Goal: Task Accomplishment & Management: Use online tool/utility

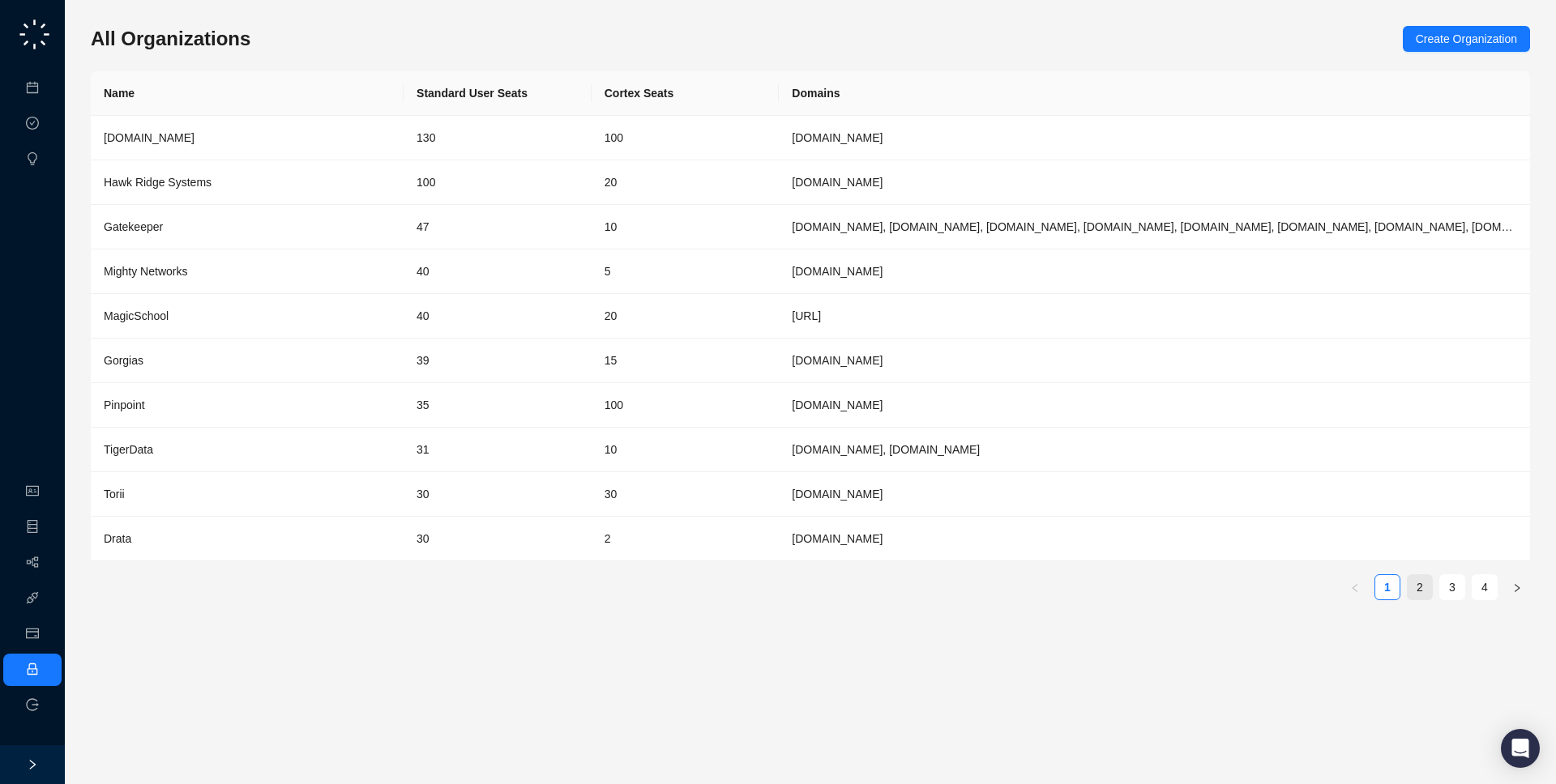
click at [1416, 582] on link "2" at bounding box center [1420, 588] width 25 height 25
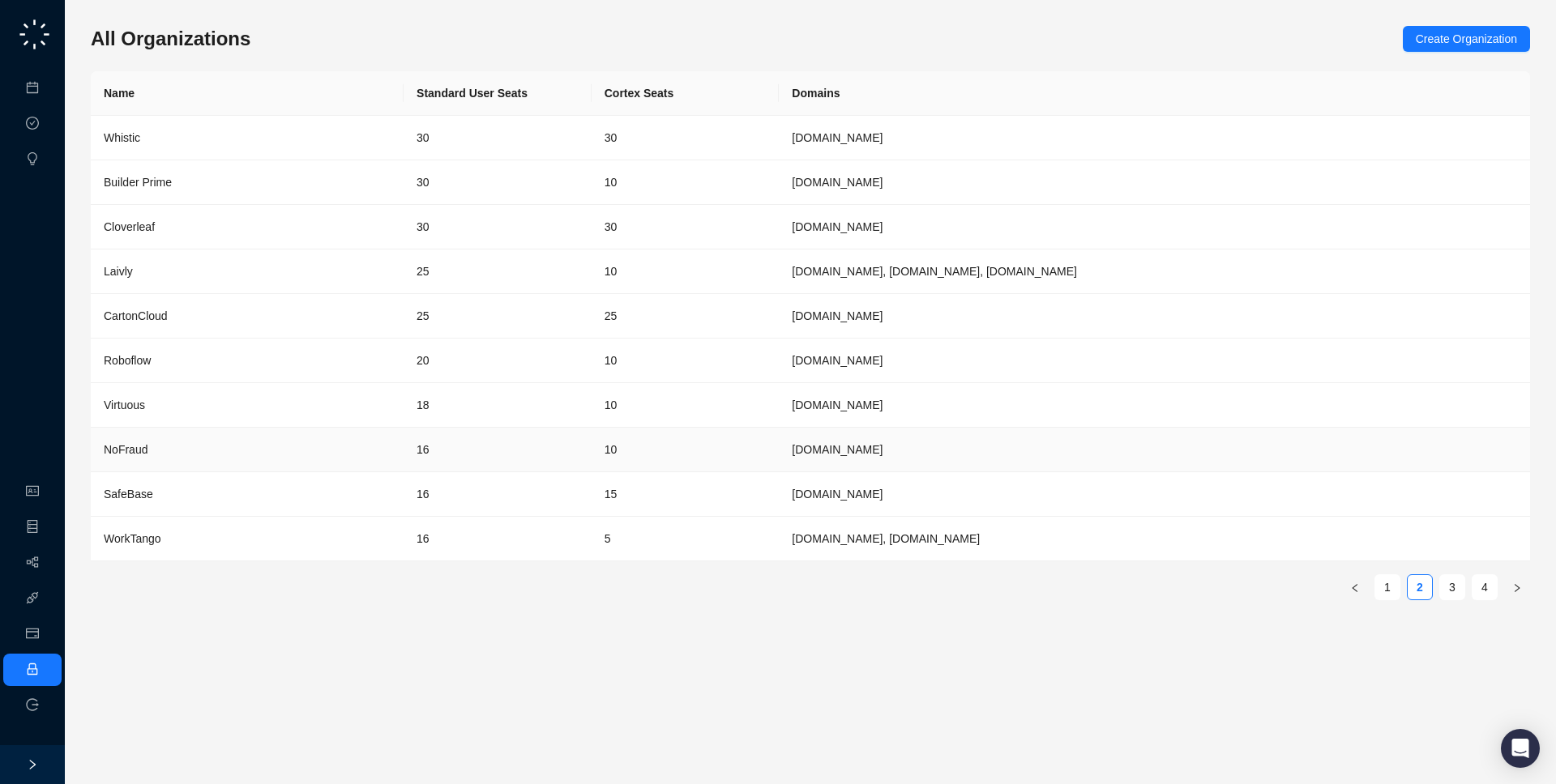
click at [377, 441] on div "NoFraud" at bounding box center [247, 450] width 287 height 18
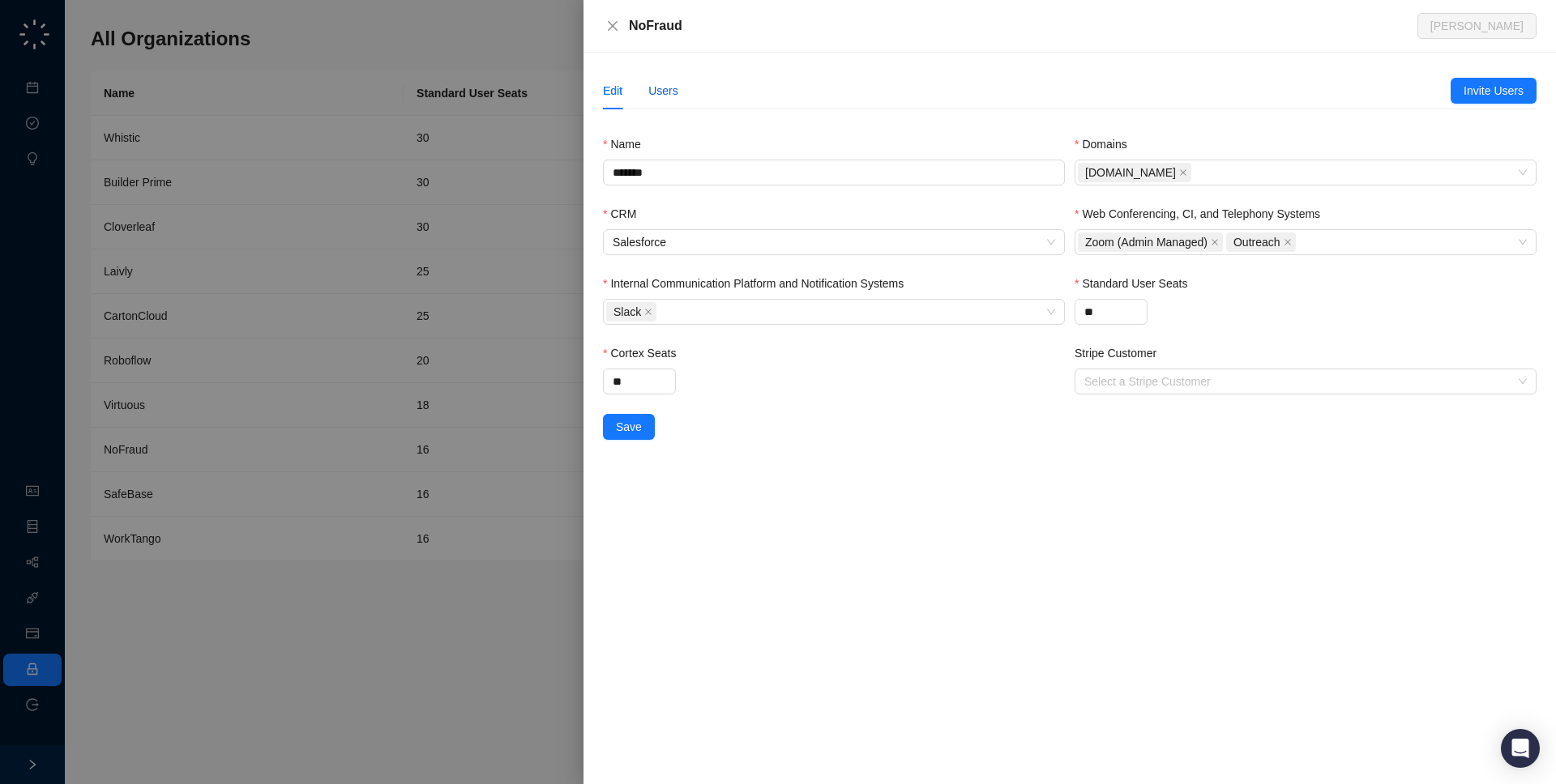
click at [663, 85] on div "Users" at bounding box center [662, 90] width 30 height 18
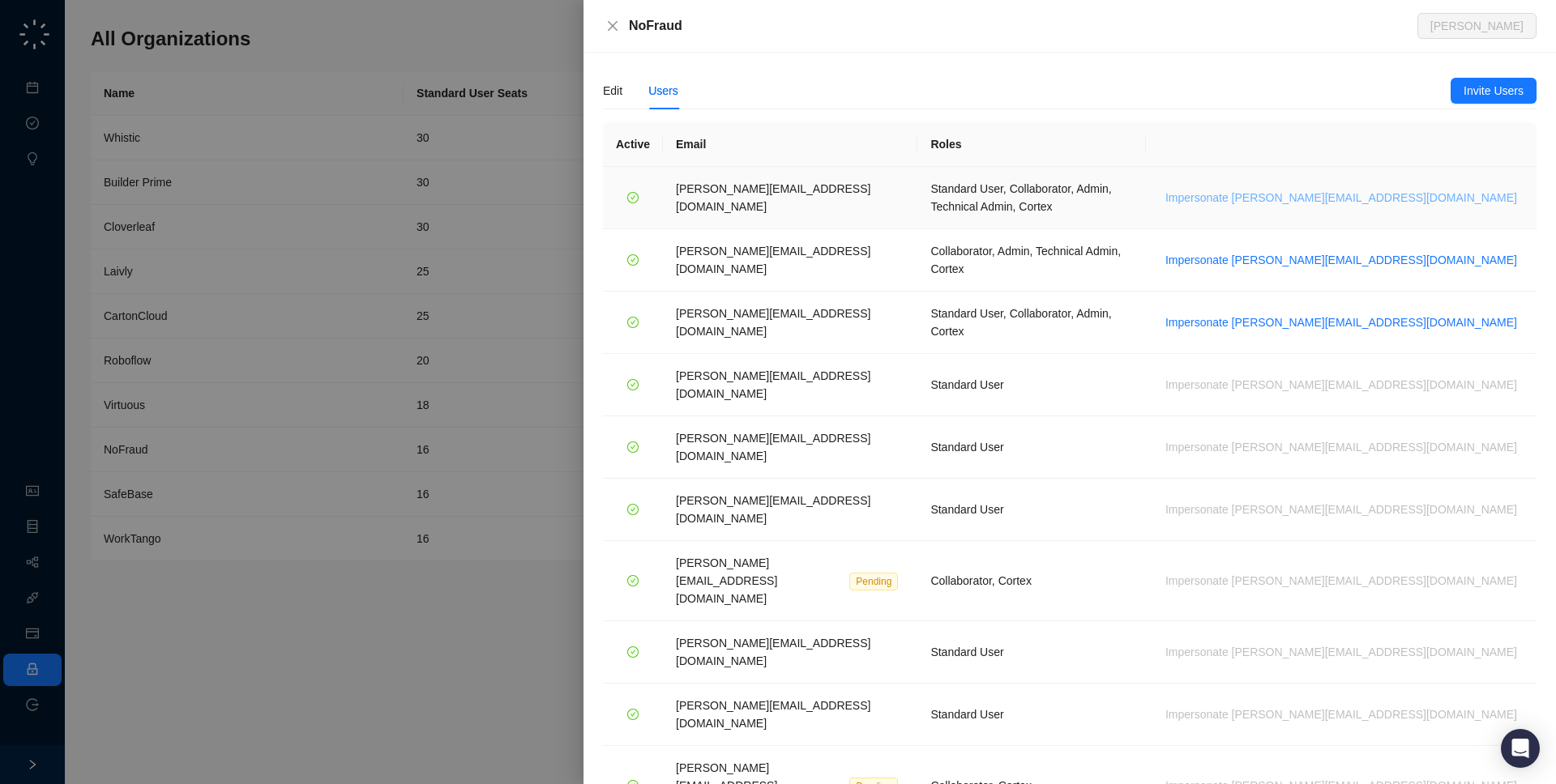
click at [1455, 191] on span "Impersonate h.cline@nofraud.com" at bounding box center [1341, 197] width 352 height 18
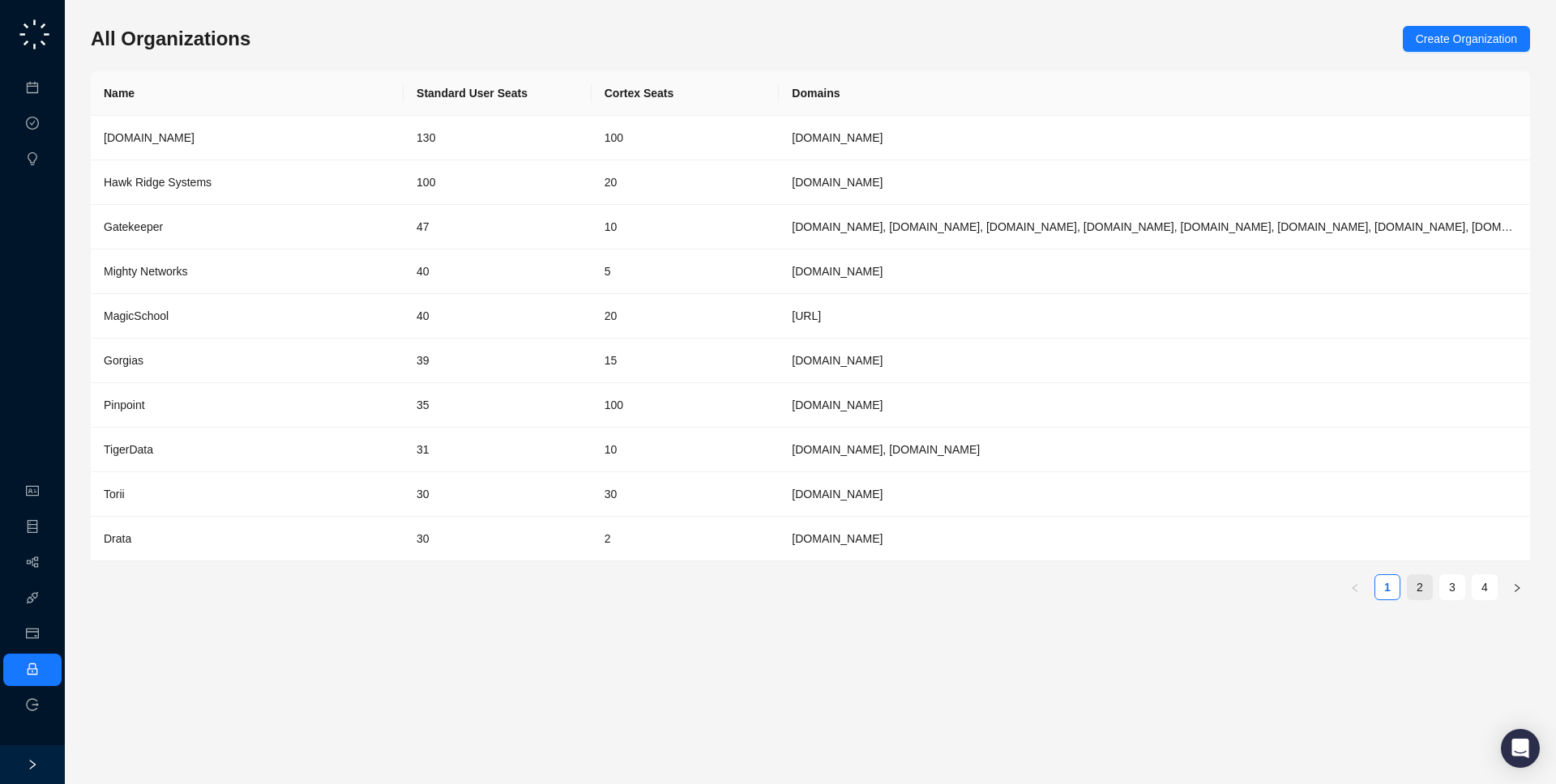
click at [1420, 595] on link "2" at bounding box center [1420, 588] width 25 height 25
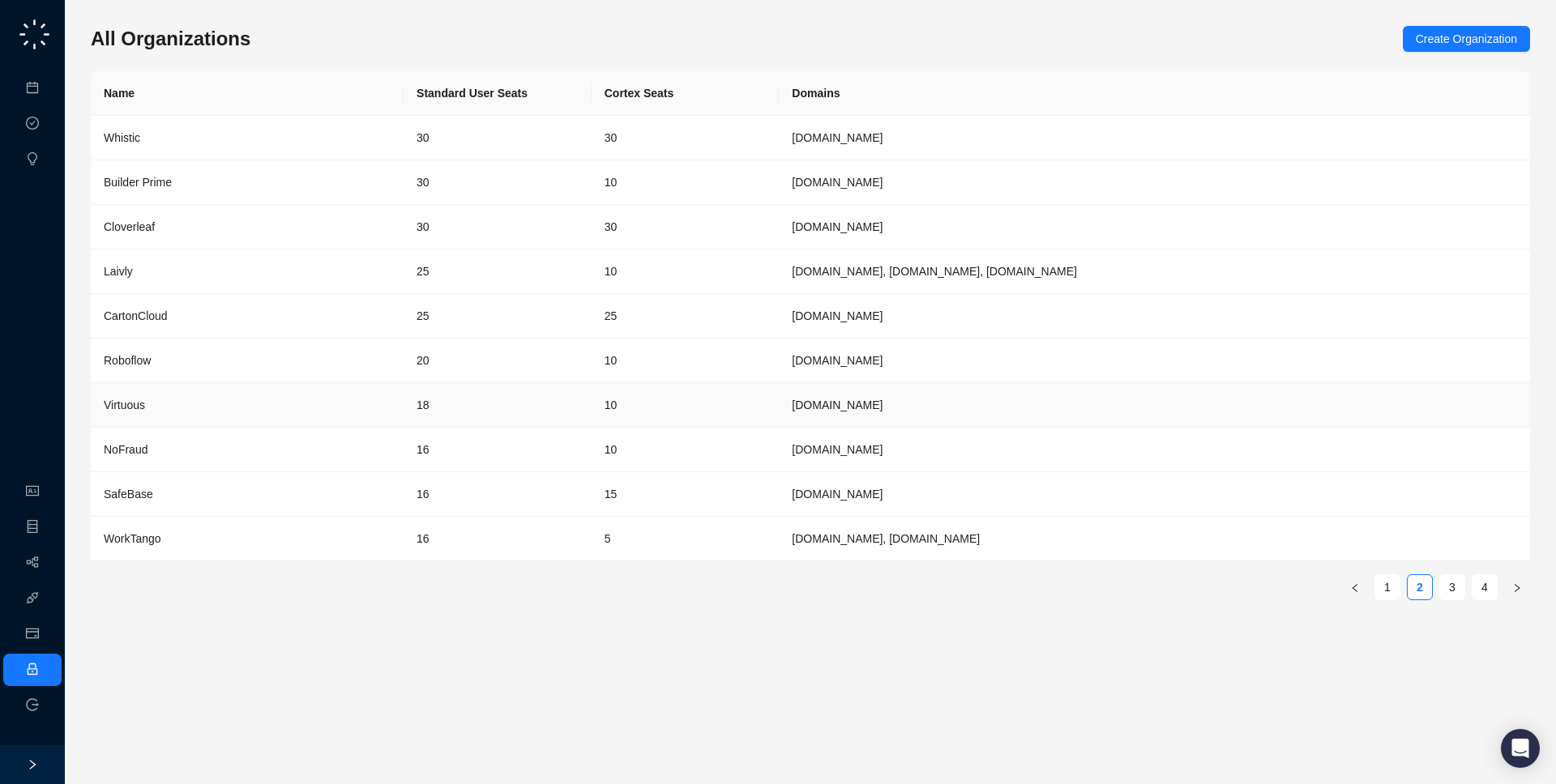
click at [361, 396] on div "Virtuous" at bounding box center [247, 405] width 287 height 18
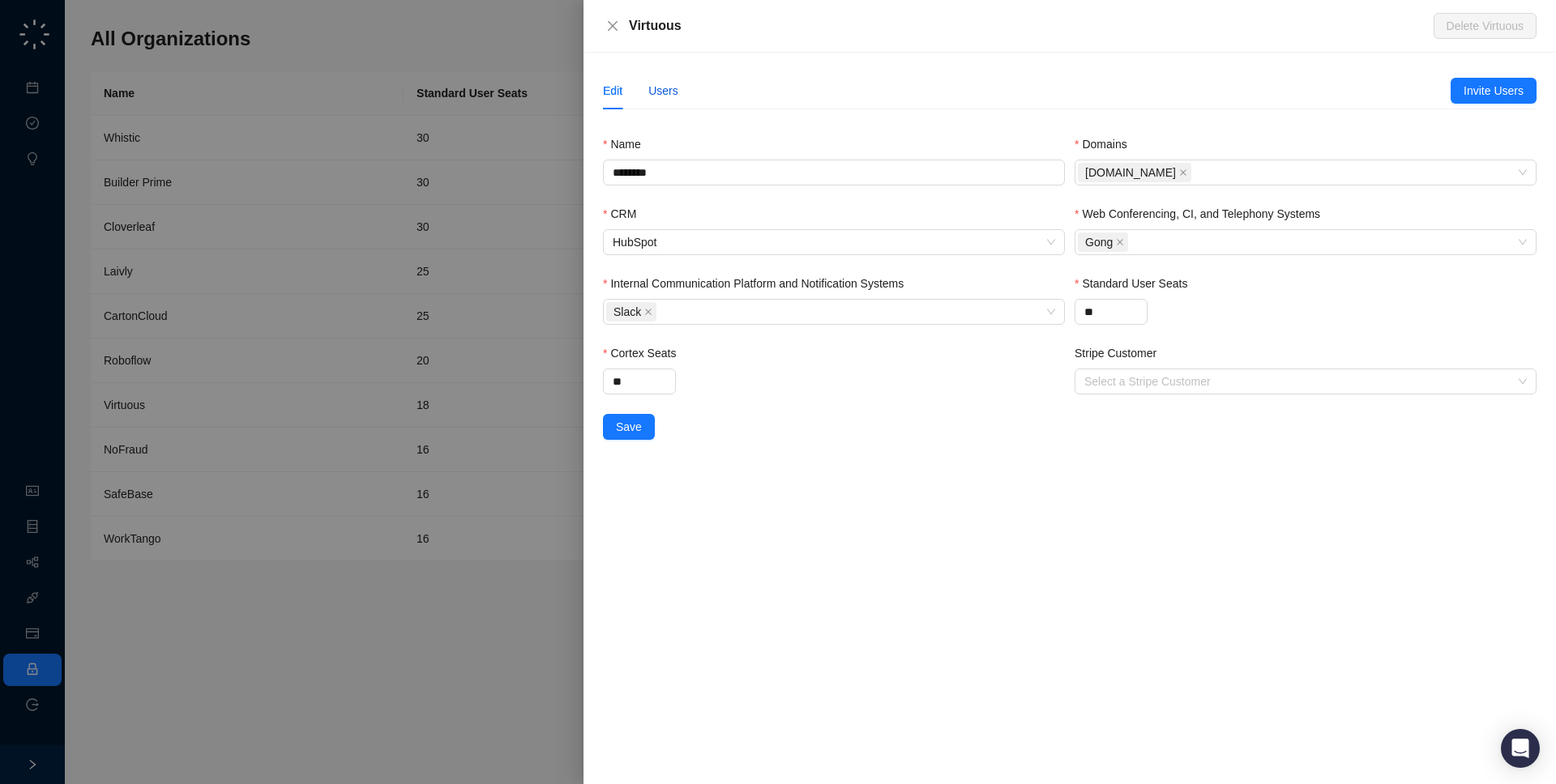
click at [657, 98] on div "Users" at bounding box center [662, 90] width 30 height 18
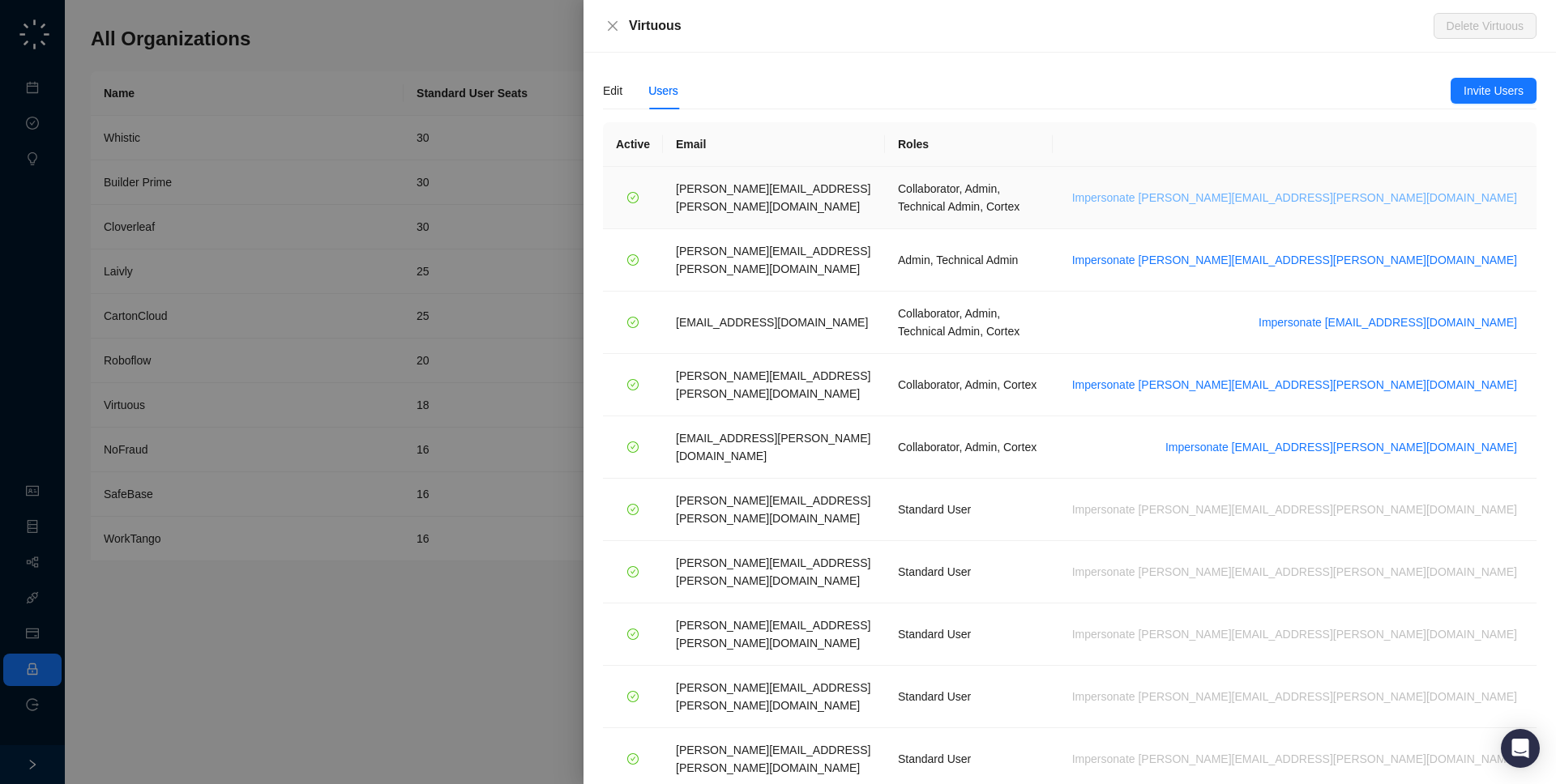
click at [1449, 195] on span "Impersonate [PERSON_NAME][EMAIL_ADDRESS][PERSON_NAME][DOMAIN_NAME]" at bounding box center [1294, 197] width 445 height 18
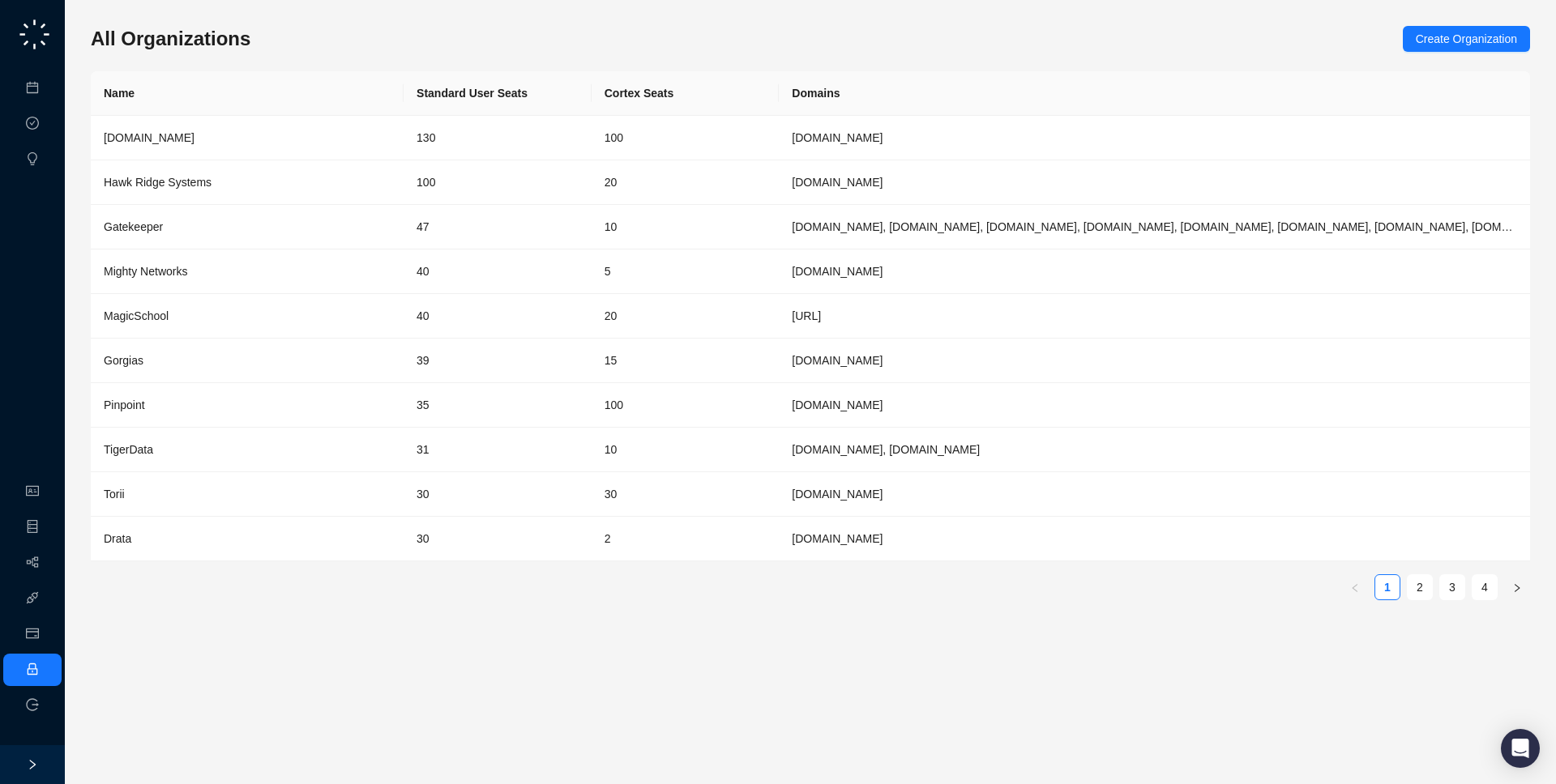
drag, startPoint x: 643, startPoint y: 72, endPoint x: 628, endPoint y: 73, distance: 15.0
click at [628, 73] on th "Cortex Seats" at bounding box center [685, 93] width 188 height 45
click at [710, 191] on td "20" at bounding box center [685, 182] width 188 height 45
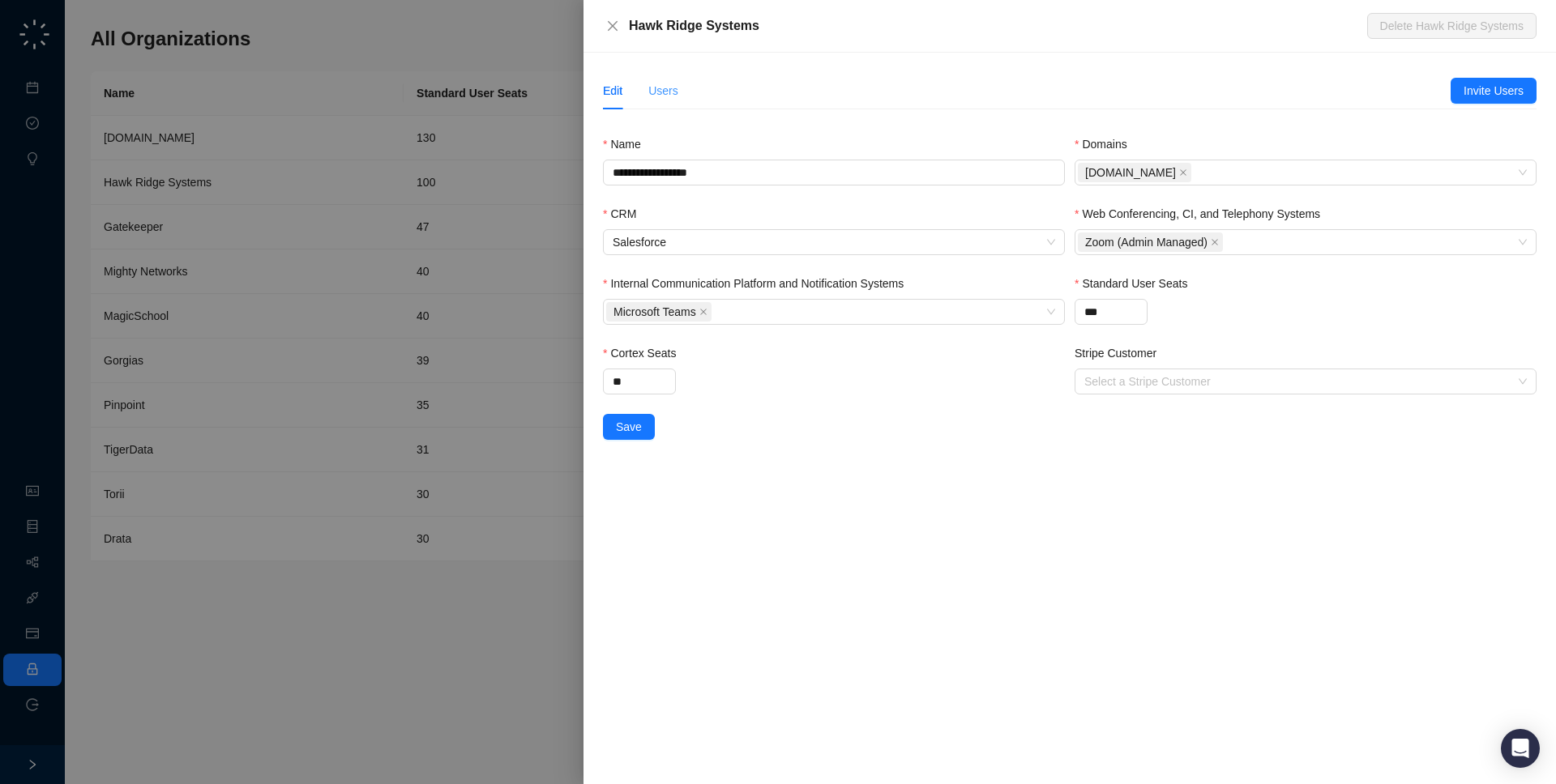
click at [664, 100] on div "Users" at bounding box center [662, 90] width 30 height 37
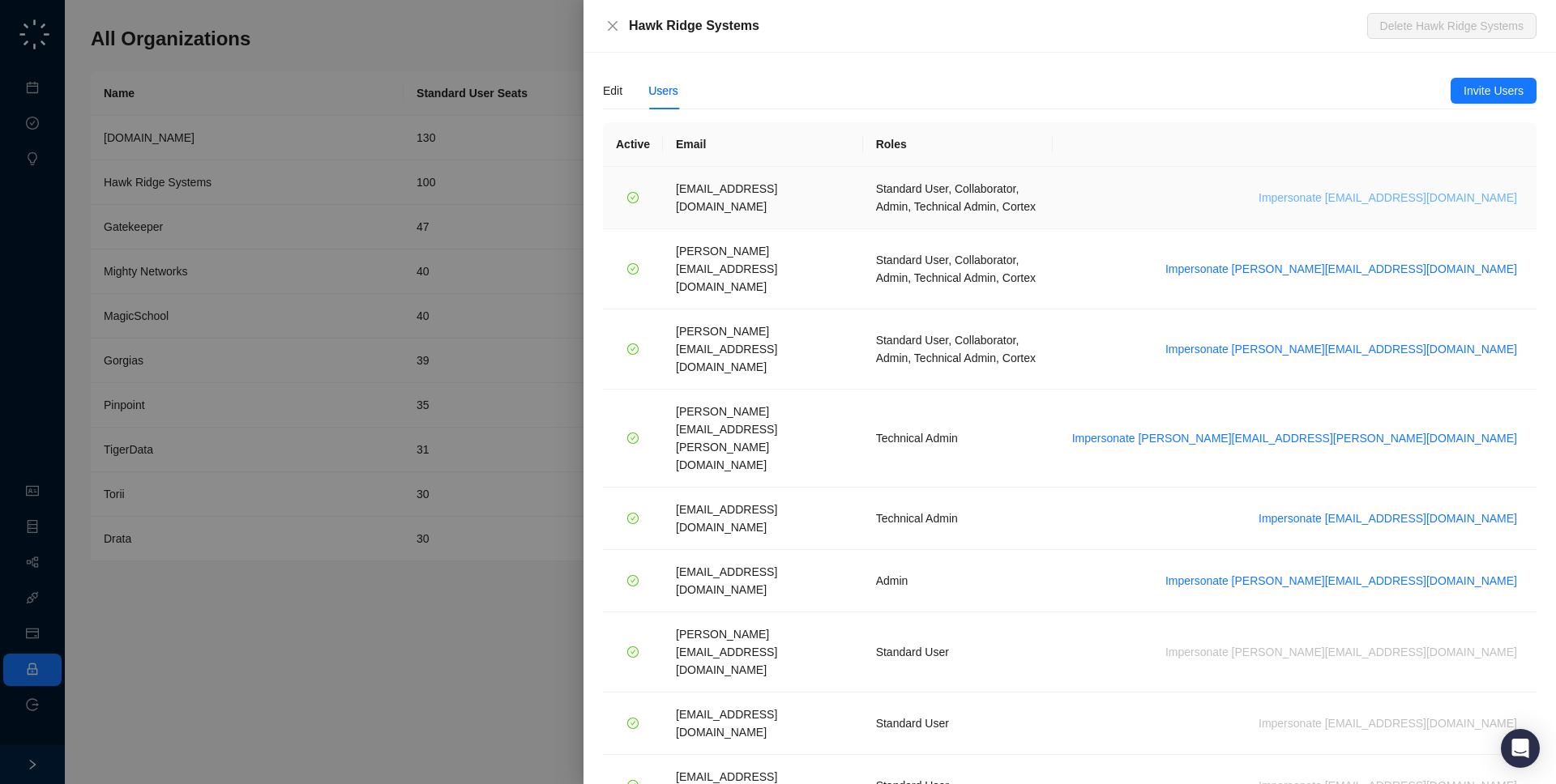
click at [1335, 193] on span "Impersonate daoudl@hawkridgesys.com" at bounding box center [1387, 197] width 258 height 18
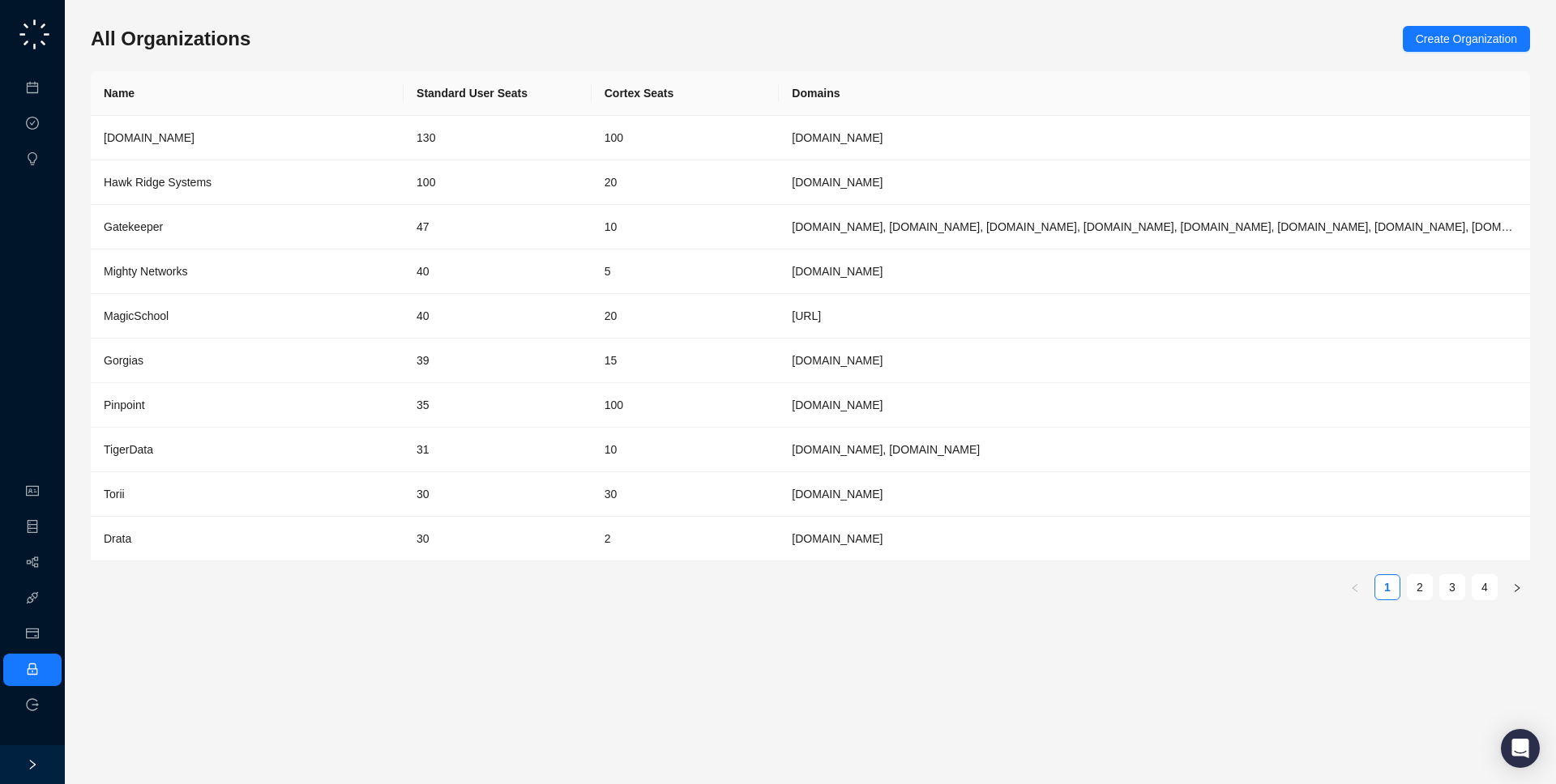
drag, startPoint x: 1424, startPoint y: 589, endPoint x: 1352, endPoint y: 576, distance: 73.2
click at [1423, 589] on link "2" at bounding box center [1420, 588] width 25 height 25
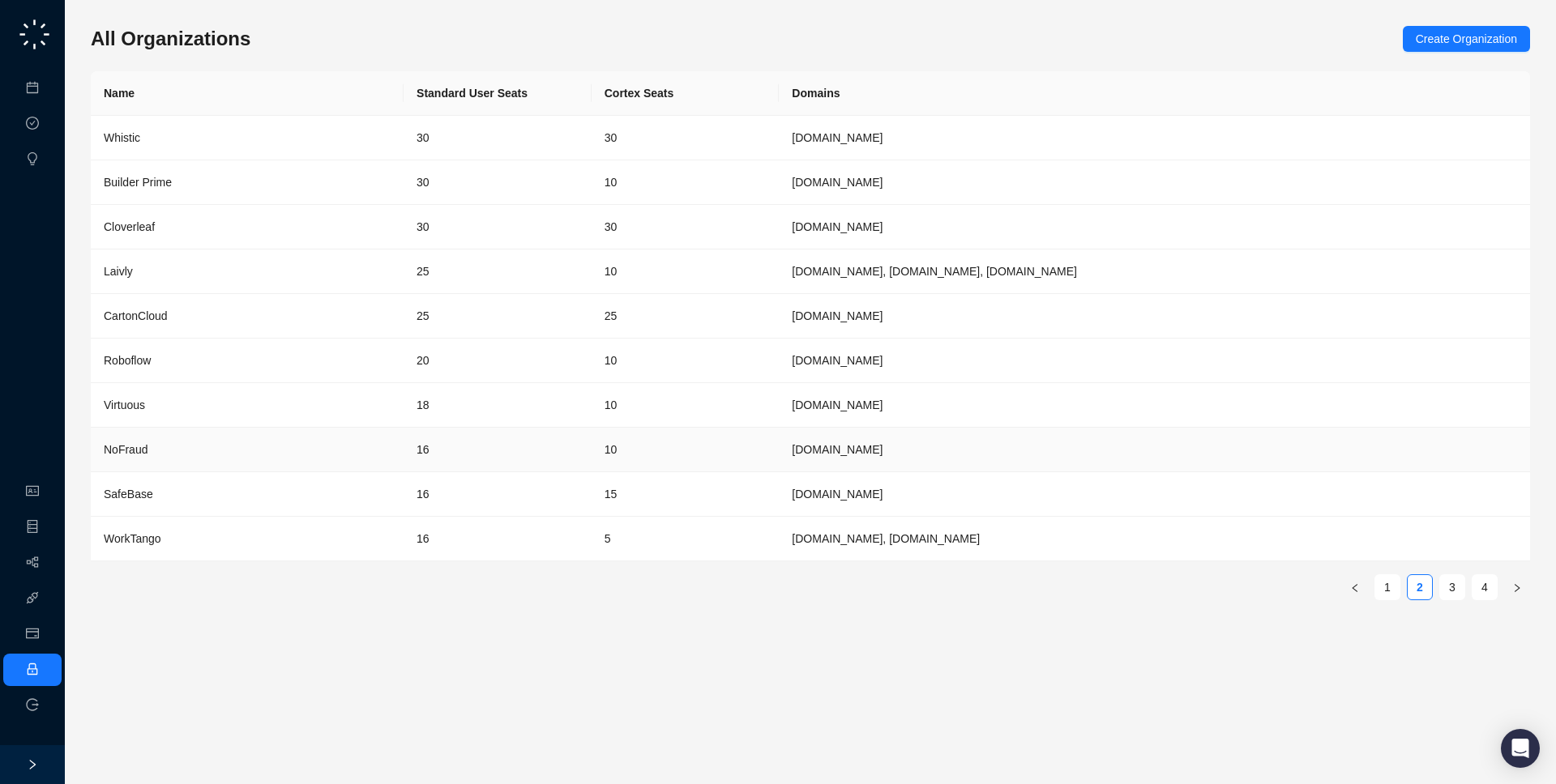
click at [481, 443] on td "16" at bounding box center [496, 450] width 188 height 45
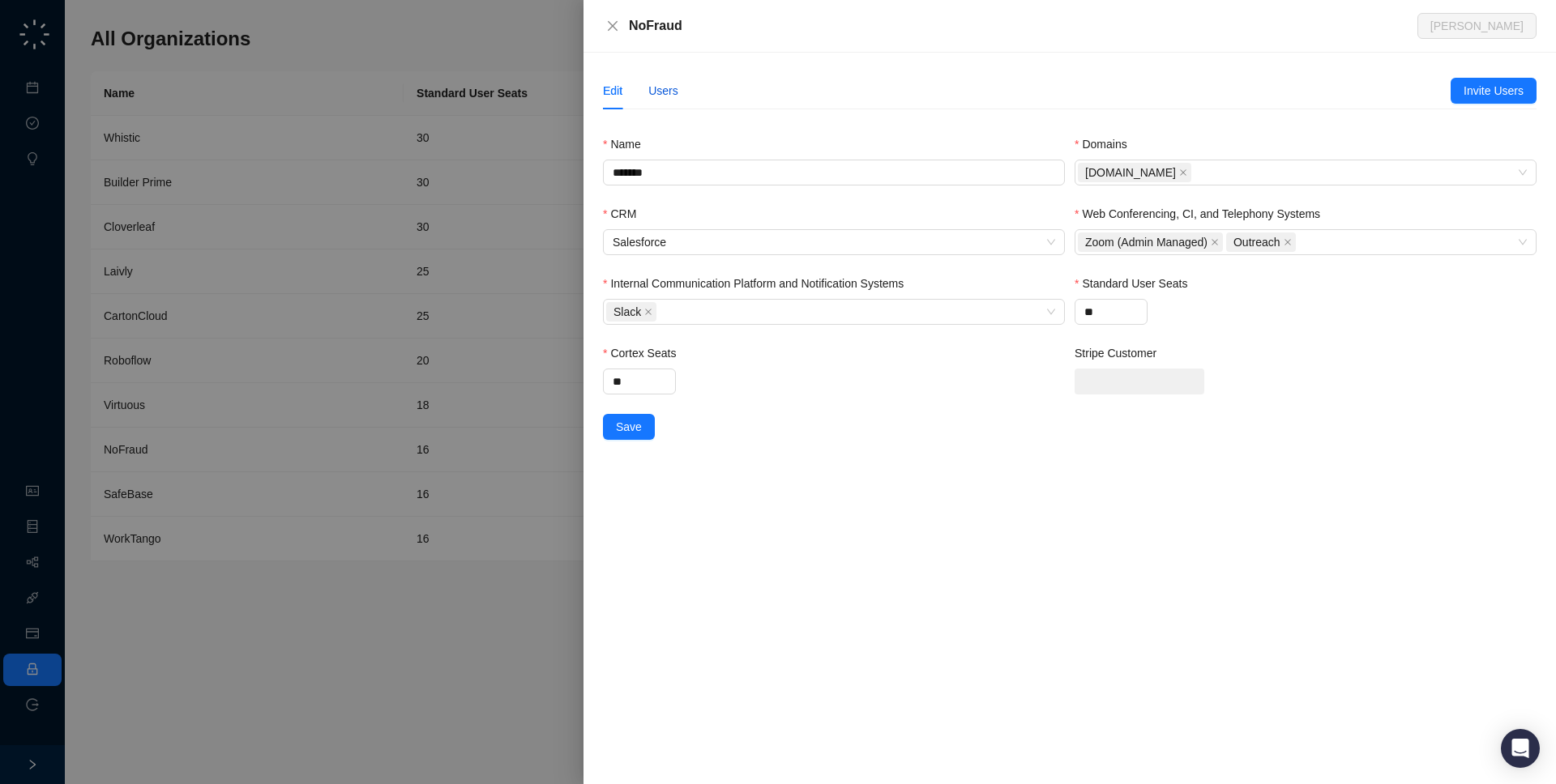
click at [663, 91] on div "Users" at bounding box center [662, 90] width 30 height 18
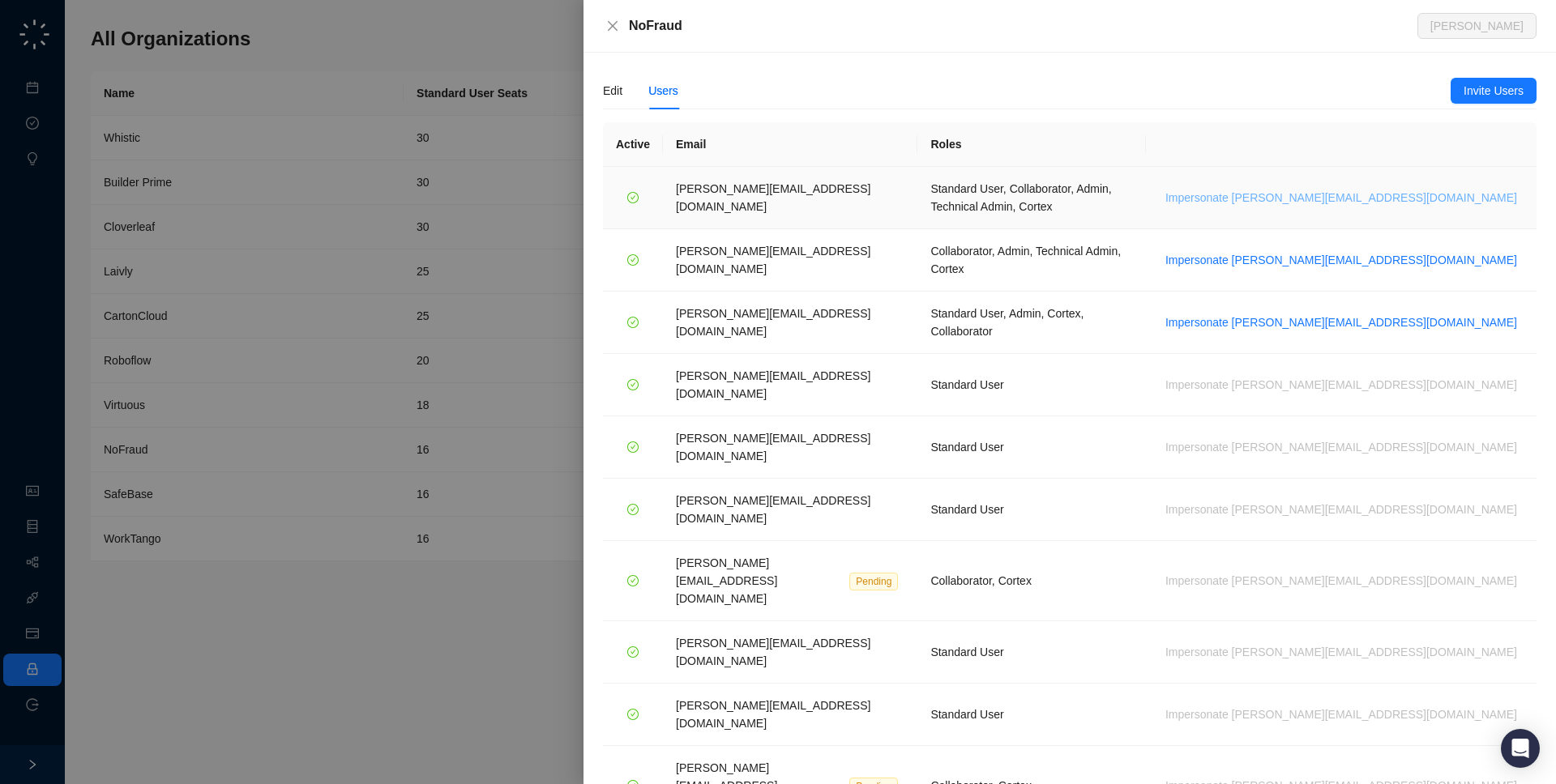
click at [1367, 193] on span "Impersonate h.cline@nofraud.com" at bounding box center [1341, 197] width 352 height 18
